Goal: Navigation & Orientation: Find specific page/section

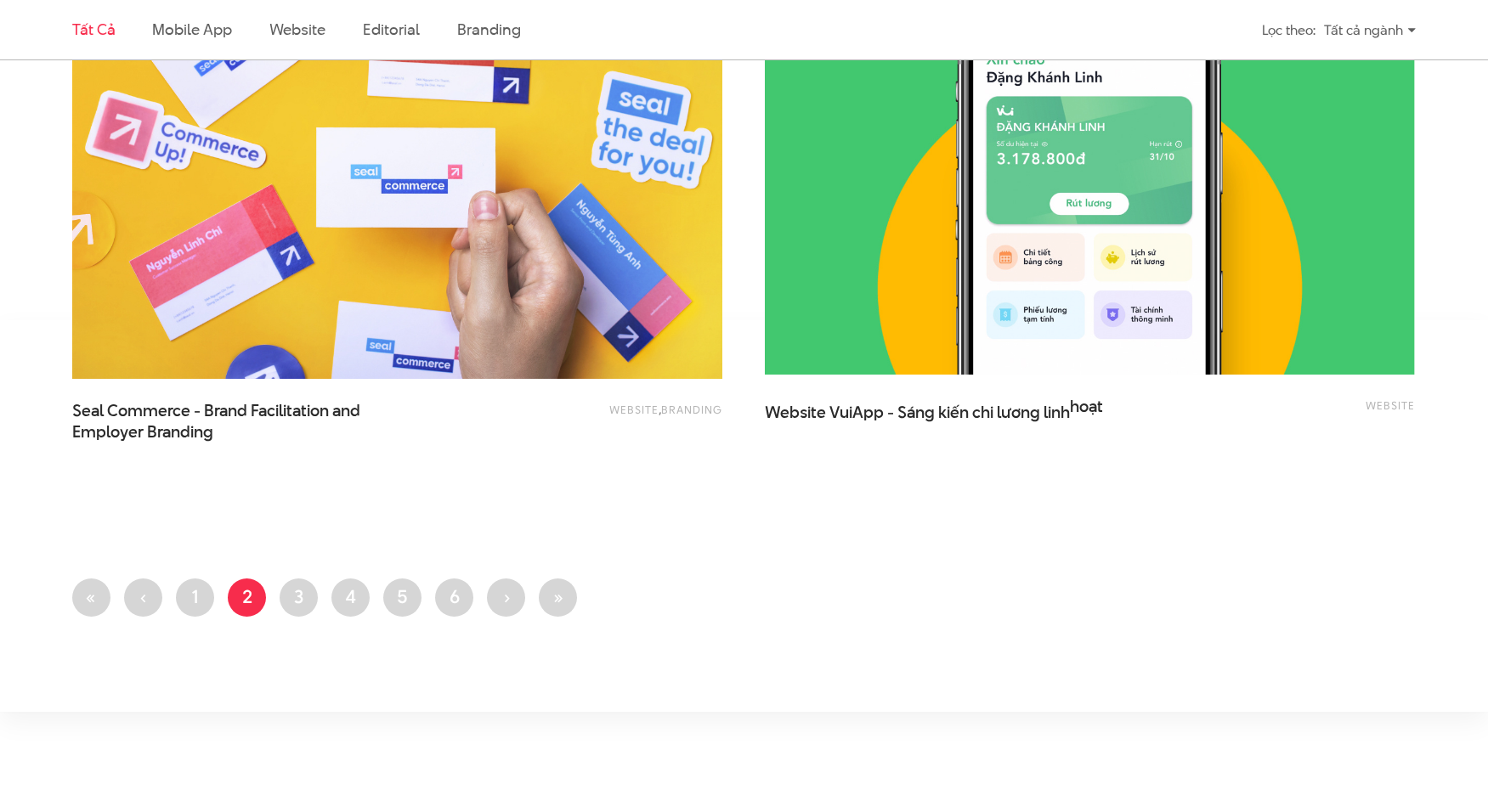
scroll to position [3725, 0]
click at [858, 411] on span "Website VuiApp - Sáng kiến chi lương linh hoạt" at bounding box center [934, 417] width 340 height 43
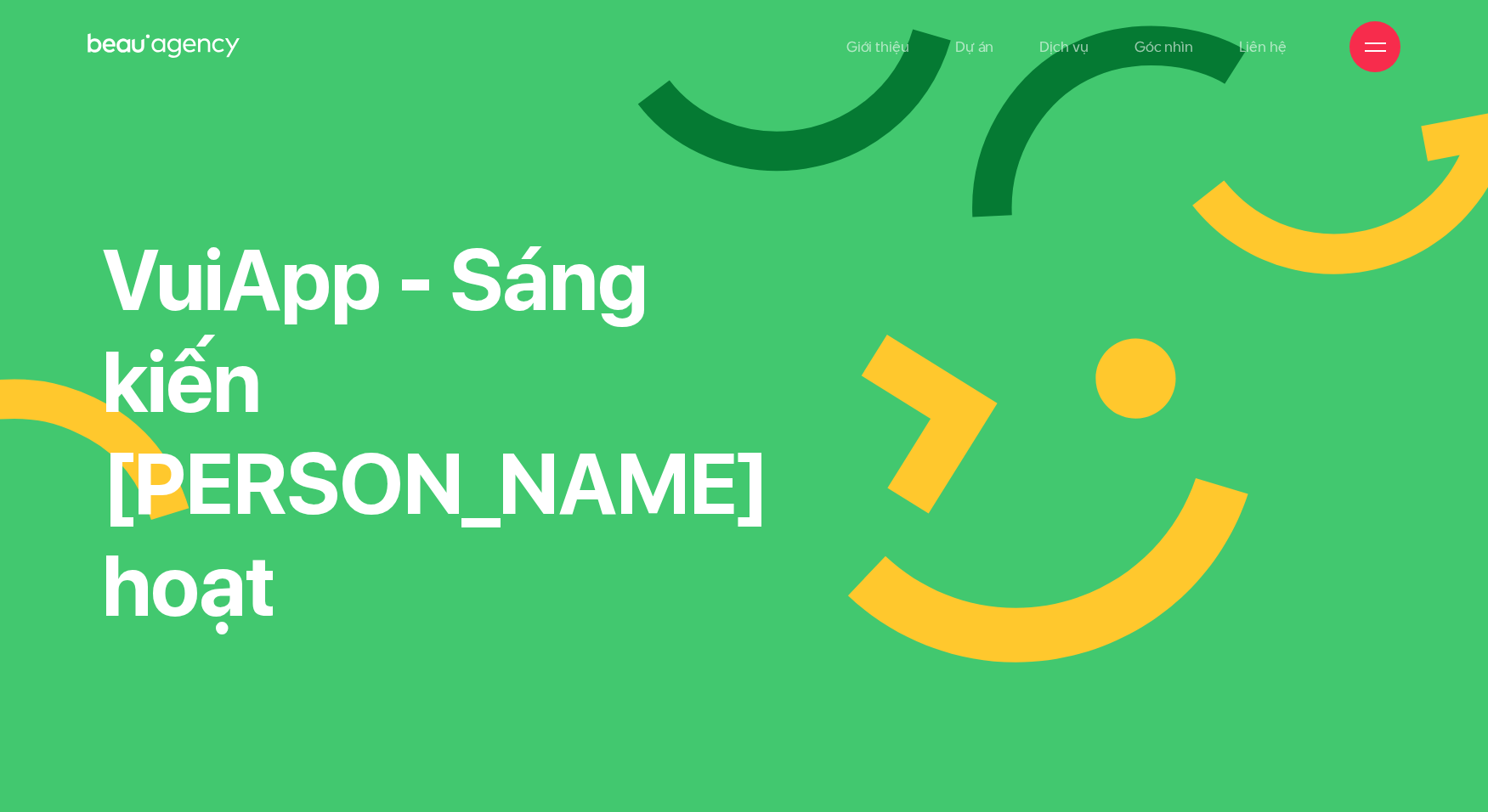
click at [1355, 44] on div at bounding box center [1375, 47] width 51 height 51
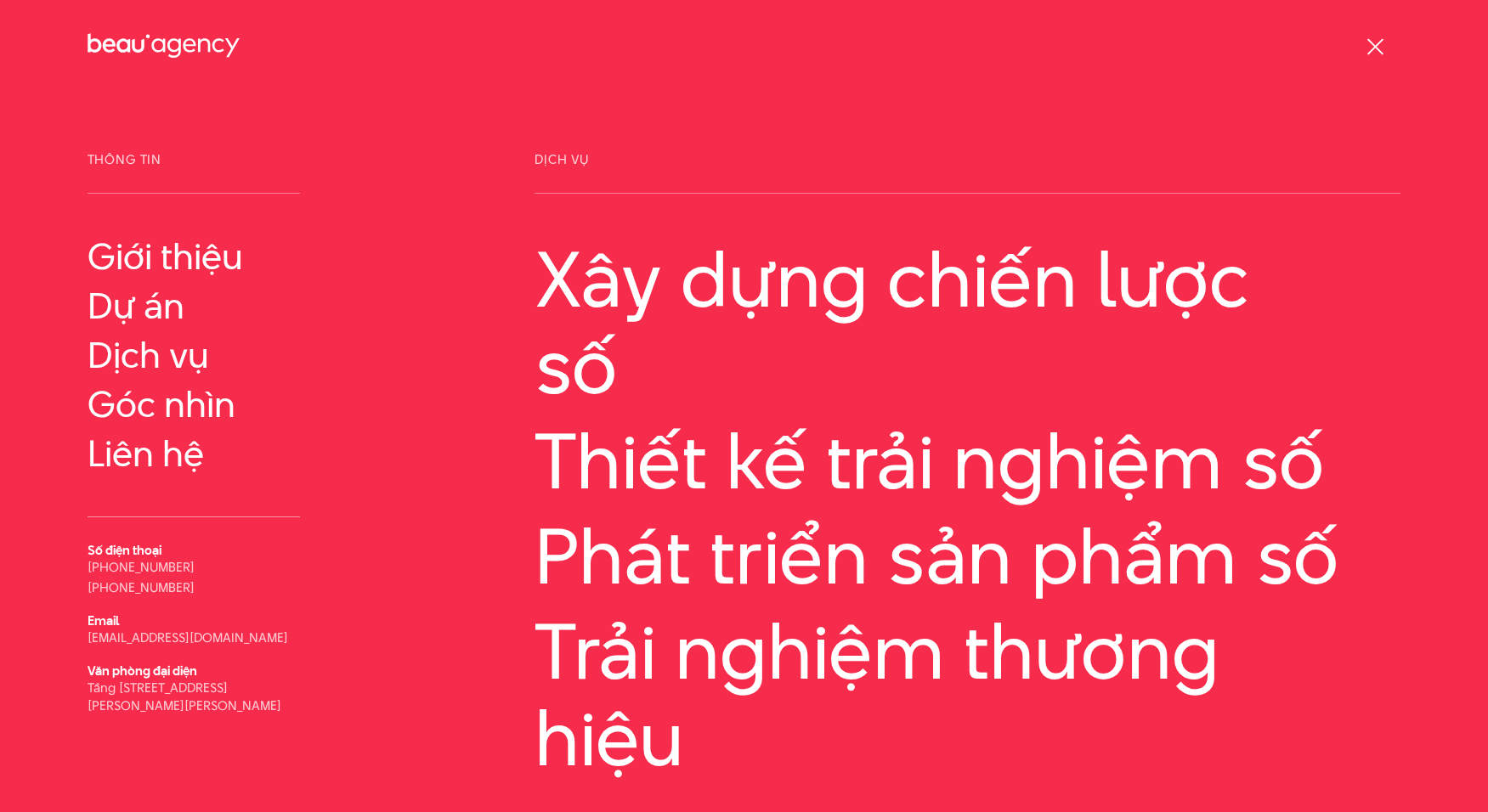
click at [1364, 44] on div at bounding box center [1375, 47] width 51 height 51
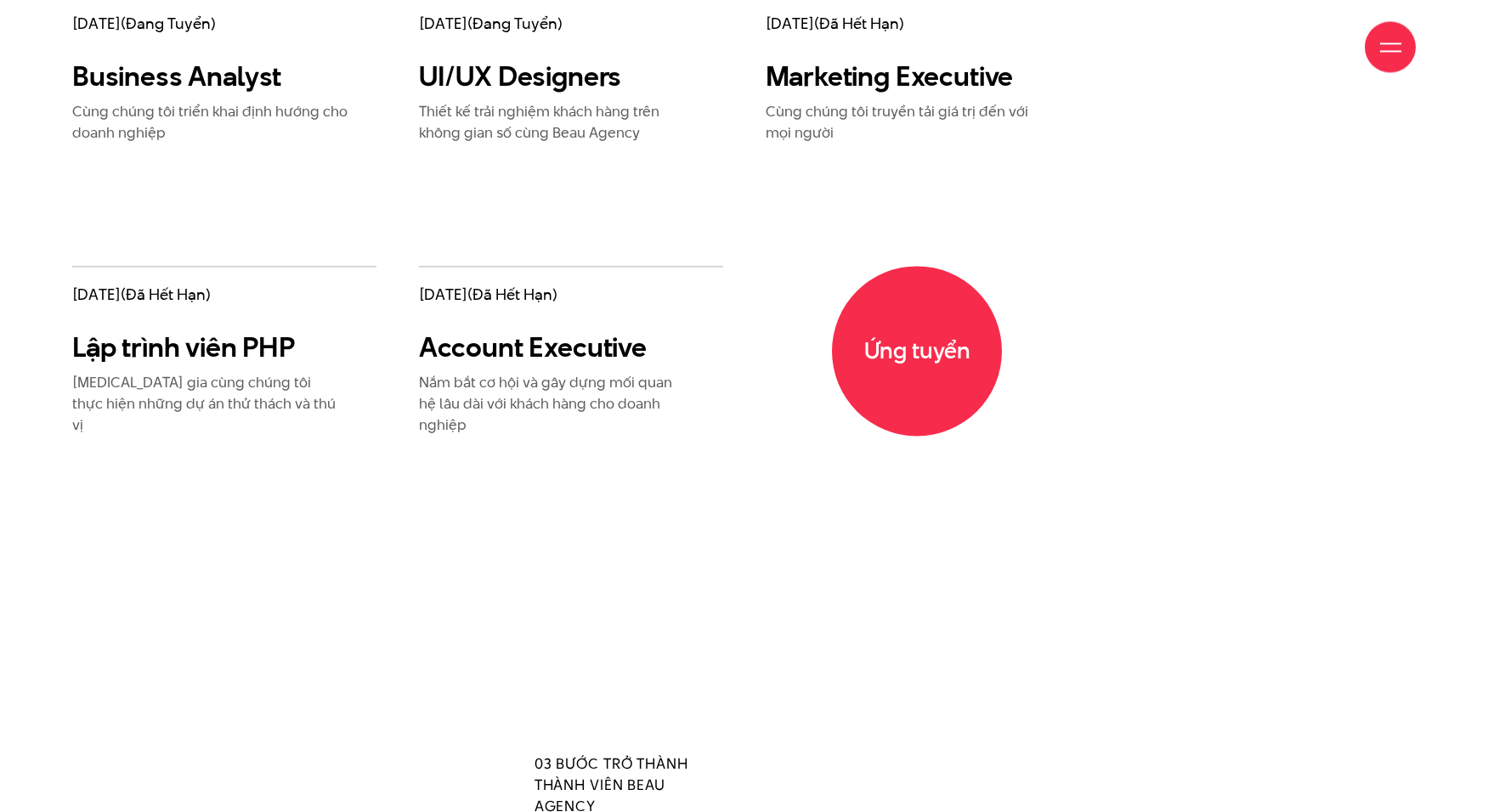
scroll to position [3292, 0]
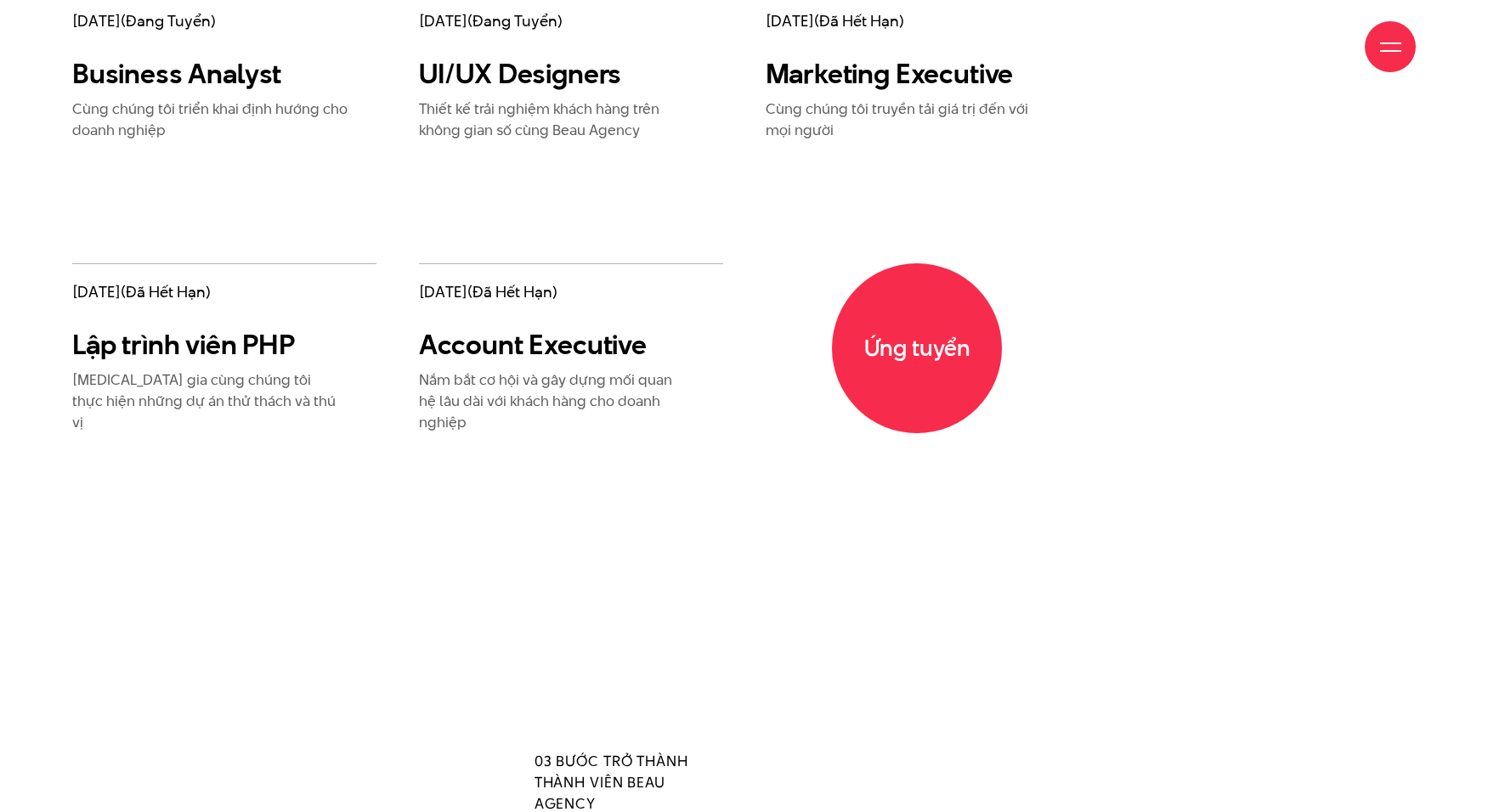
click at [550, 86] on div "Giới thiệu Dự án Dịch vụ Góc nhìn Liên hệ" at bounding box center [743, 46] width 1343 height 93
click at [553, 80] on div "Giới thiệu Dự án Dịch vụ Góc nhìn Liên hệ" at bounding box center [743, 46] width 1343 height 93
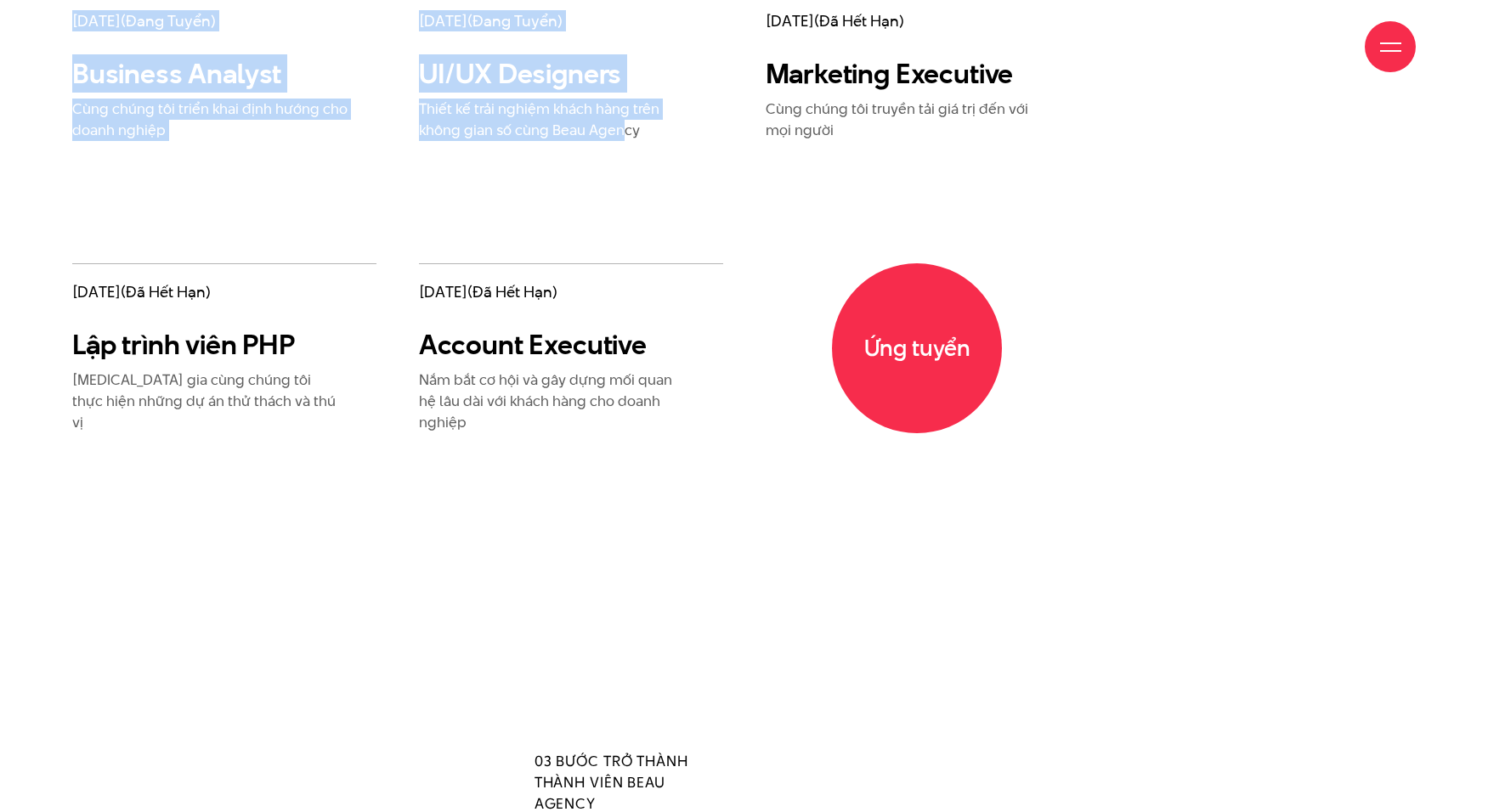
drag, startPoint x: 622, startPoint y: 184, endPoint x: 342, endPoint y: -32, distance: 353.6
click at [342, 0] on div "Những vị trí chúng tôi tìm kiếm Vị trí tuyển dụng tại Beau Agency sẽ được cập n…" at bounding box center [744, 55] width 1488 height 1001
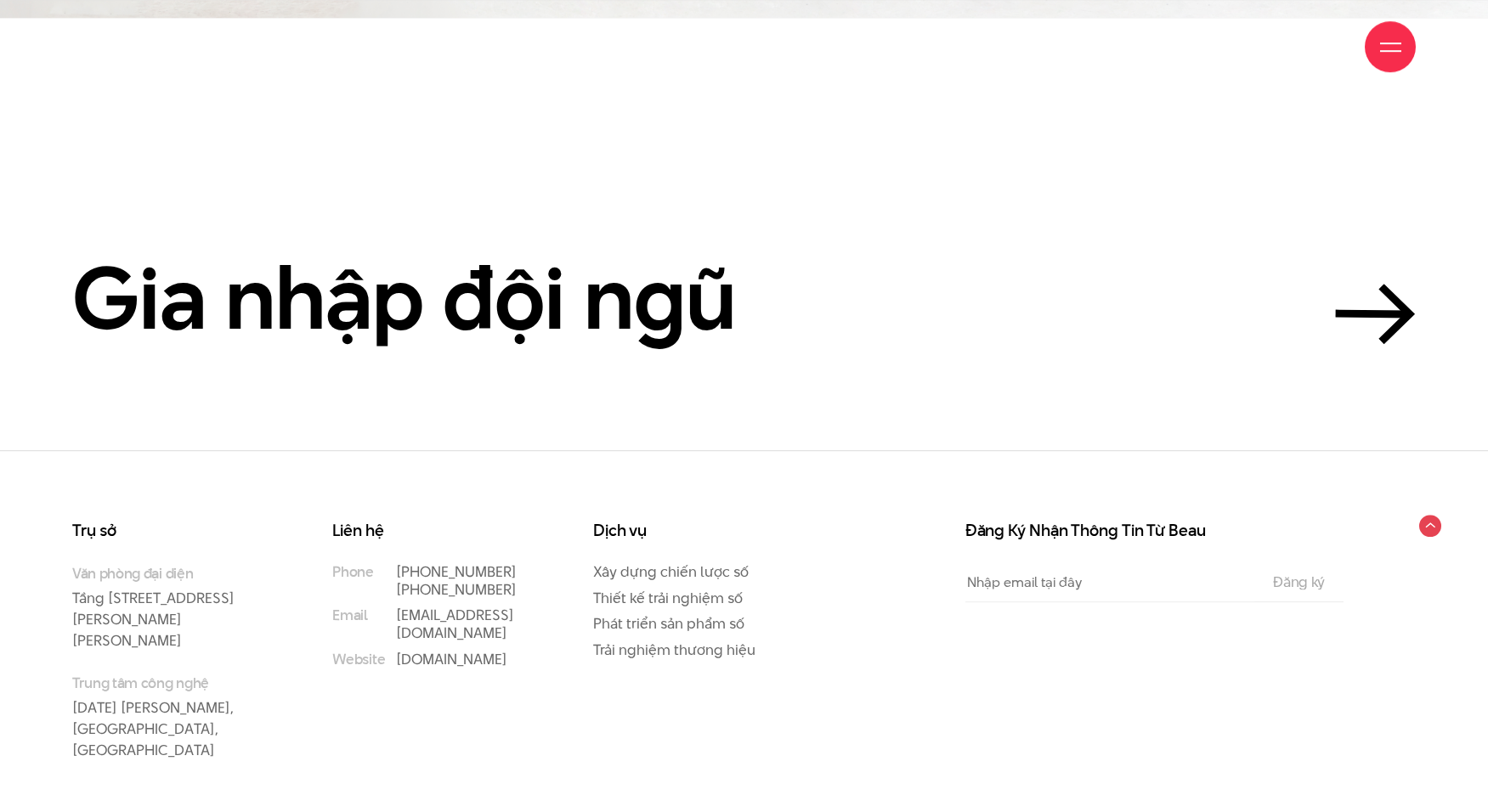
scroll to position [5713, 0]
